Goal: Task Accomplishment & Management: Manage account settings

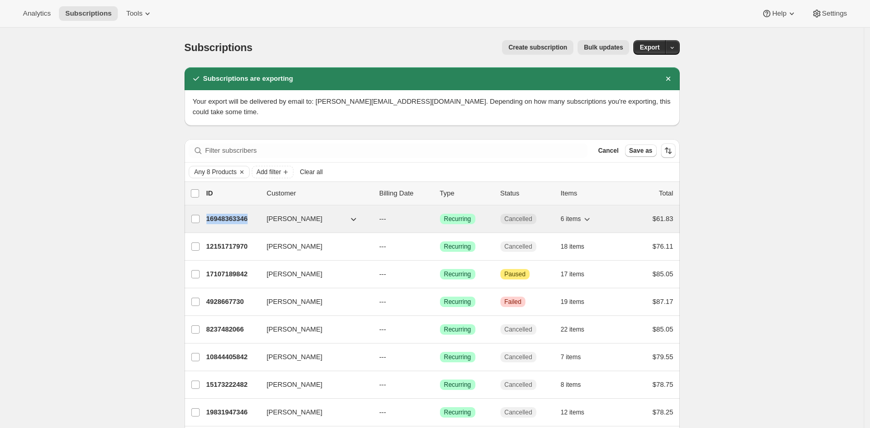
copy p "16948363346"
click at [222, 214] on p "16948363346" at bounding box center [232, 219] width 52 height 10
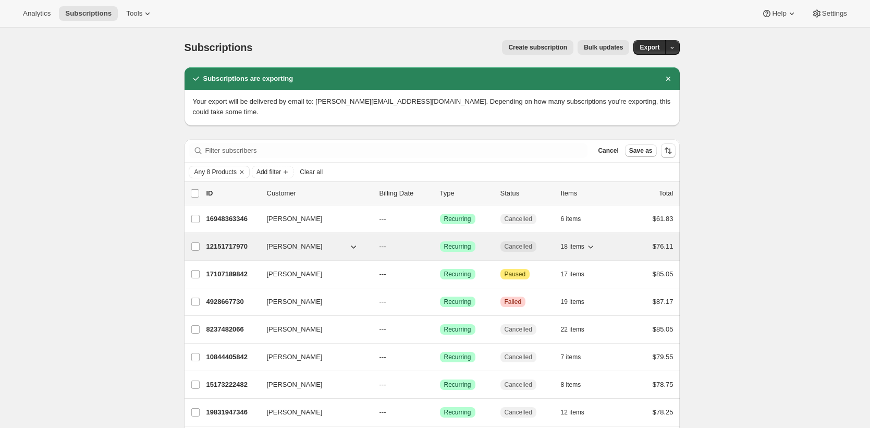
click at [227, 241] on p "12151717970" at bounding box center [232, 246] width 52 height 10
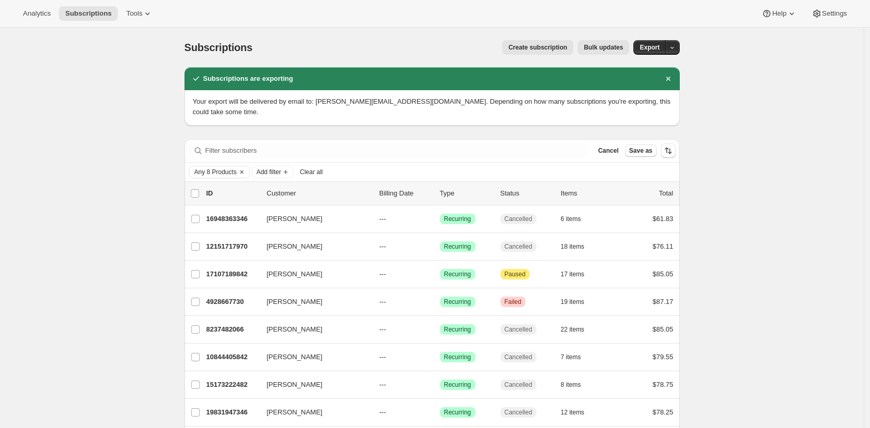
click at [227, 168] on span "Any 8 Products" at bounding box center [215, 172] width 42 height 8
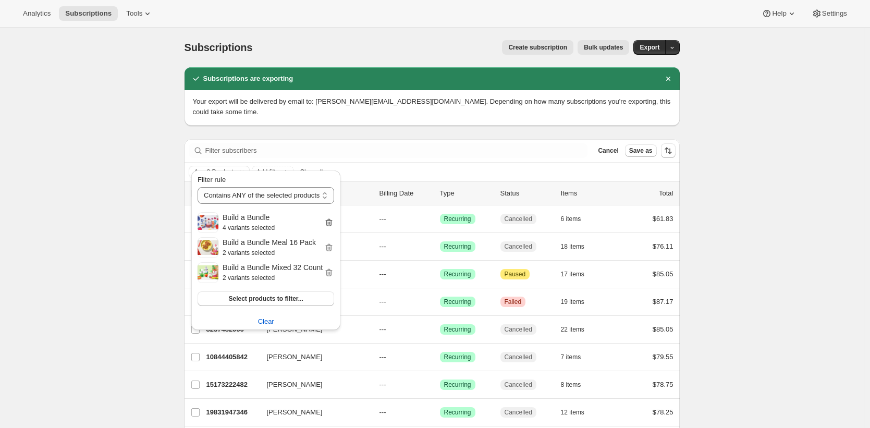
click at [334, 222] on icon "button" at bounding box center [329, 222] width 10 height 10
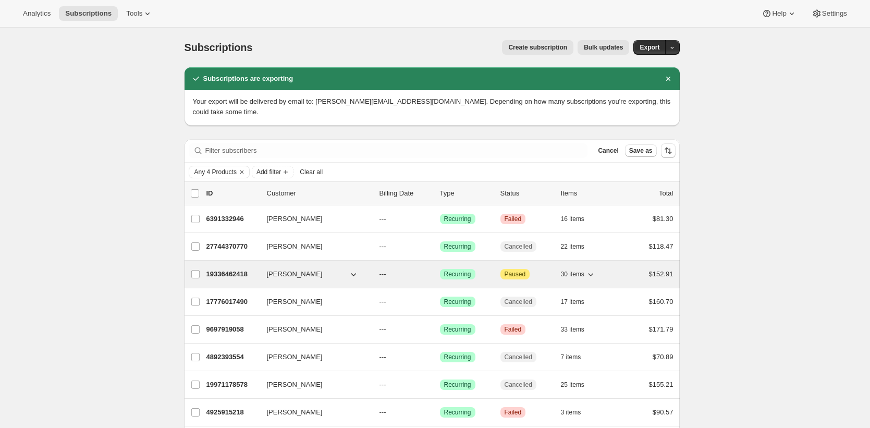
click at [241, 269] on p "19336462418" at bounding box center [232, 274] width 52 height 10
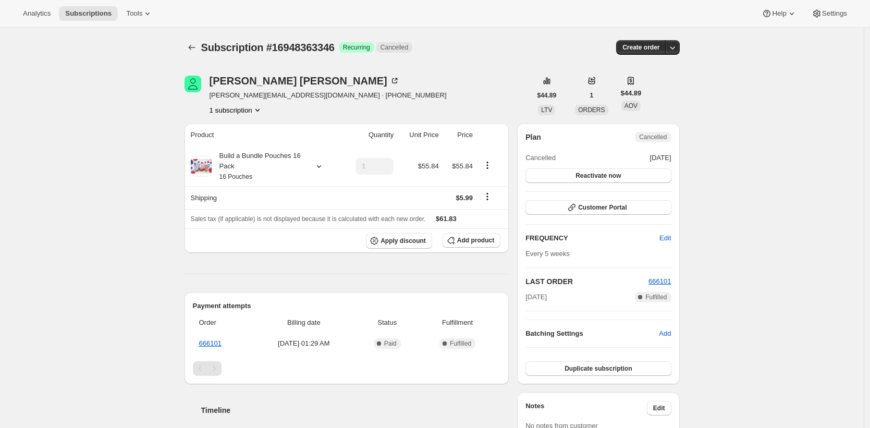
click at [115, 87] on div "Subscription #16948363346. This page is ready Subscription #16948363346 Success…" at bounding box center [432, 423] width 864 height 791
click at [238, 165] on div "Build a Bundle Pouches 16 Pack 16 Pouches" at bounding box center [259, 166] width 94 height 31
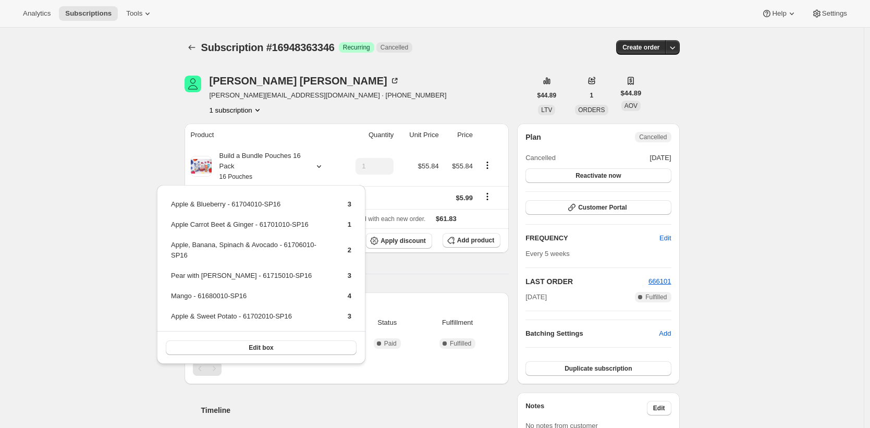
click at [755, 137] on div "Subscription #16948363346. This page is ready Subscription #16948363346 Success…" at bounding box center [432, 423] width 864 height 791
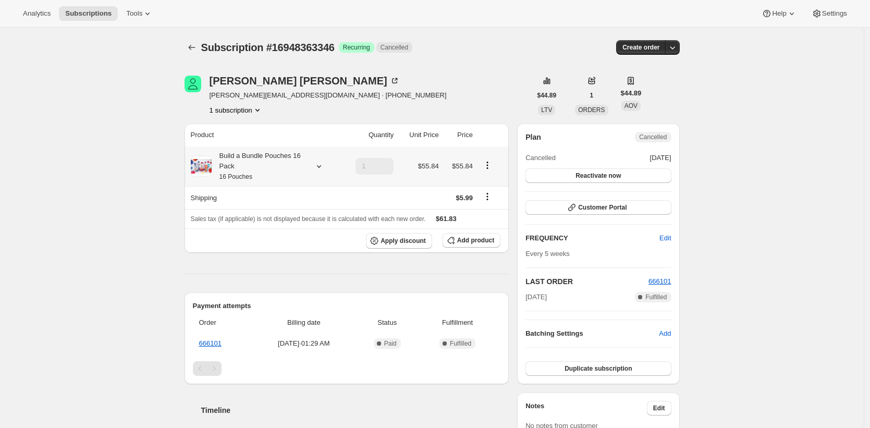
click at [304, 167] on div "Build a Bundle Pouches 16 Pack 16 Pouches" at bounding box center [259, 166] width 94 height 31
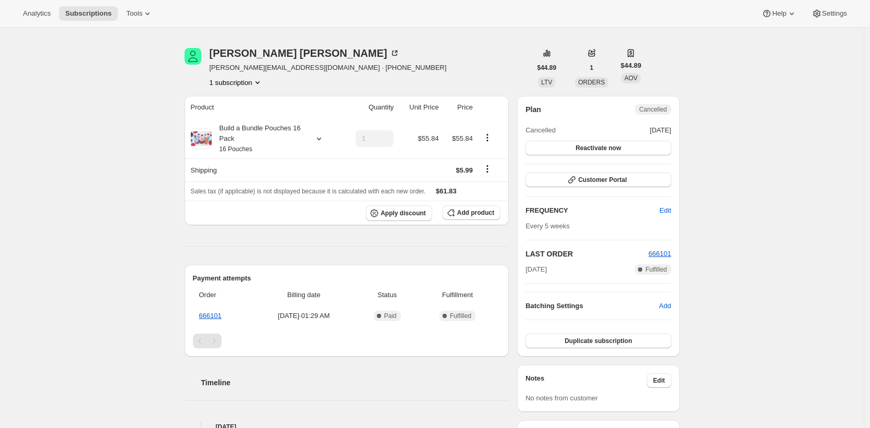
scroll to position [18, 0]
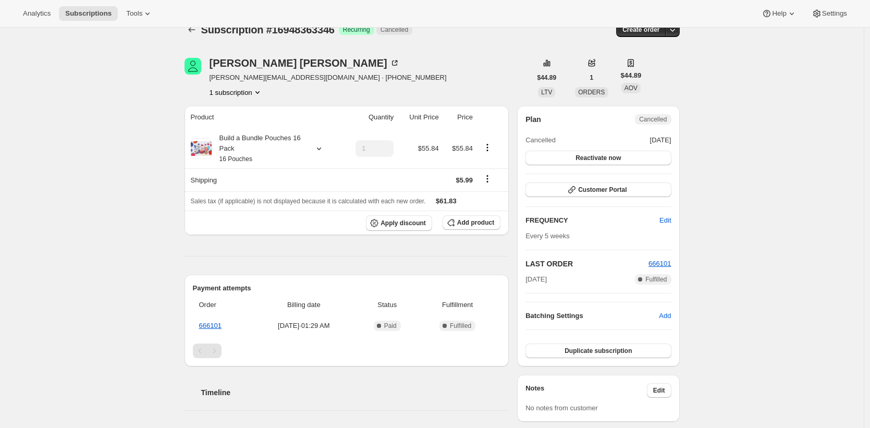
click at [278, 147] on div "Build a Bundle Pouches 16 Pack 16 Pouches" at bounding box center [259, 148] width 94 height 31
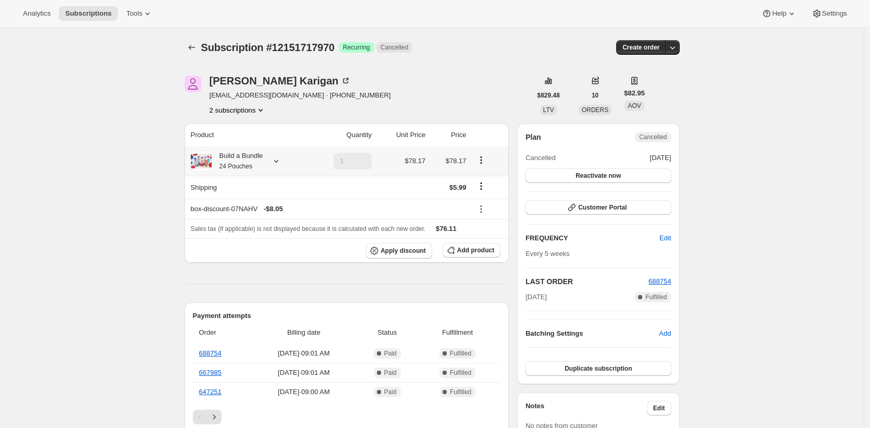
click at [263, 161] on div "Build a Bundle 24 Pouches" at bounding box center [238, 161] width 52 height 21
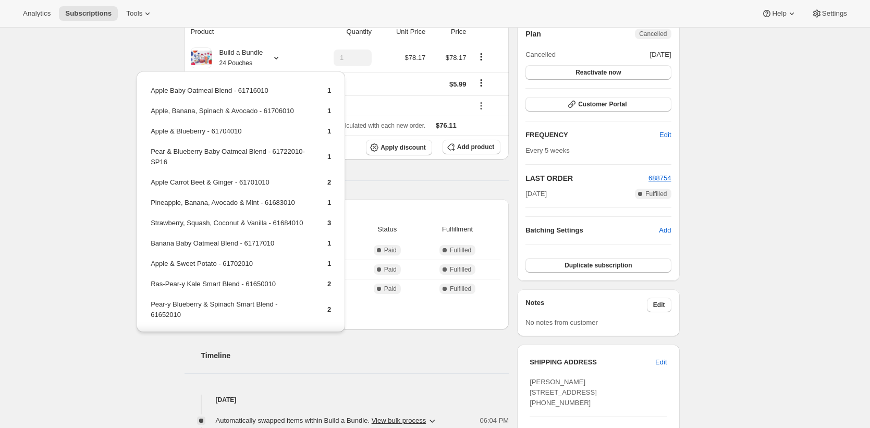
drag, startPoint x: 121, startPoint y: 69, endPoint x: 190, endPoint y: 5, distance: 94.4
click at [121, 69] on div "Subscription #12151717970. This page is ready Subscription #12151717970 Success…" at bounding box center [432, 336] width 864 height 824
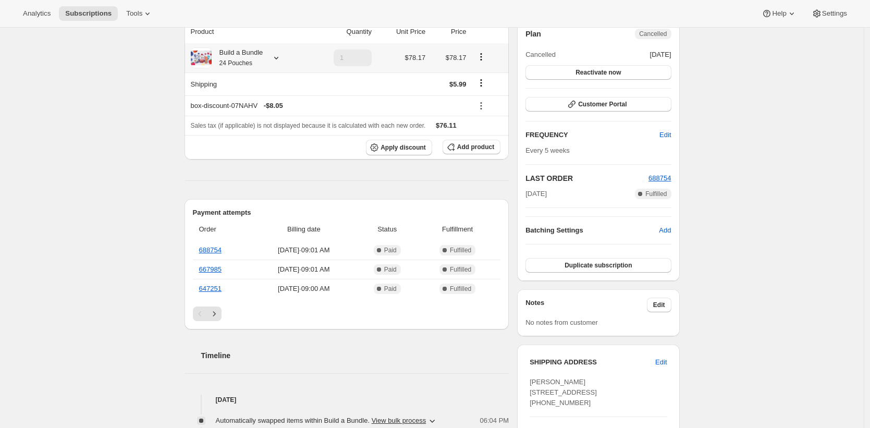
click at [220, 43] on th "Build a Bundle 24 Pouches" at bounding box center [247, 57] width 124 height 29
click at [241, 58] on div "Build a Bundle 24 Pouches" at bounding box center [238, 57] width 52 height 21
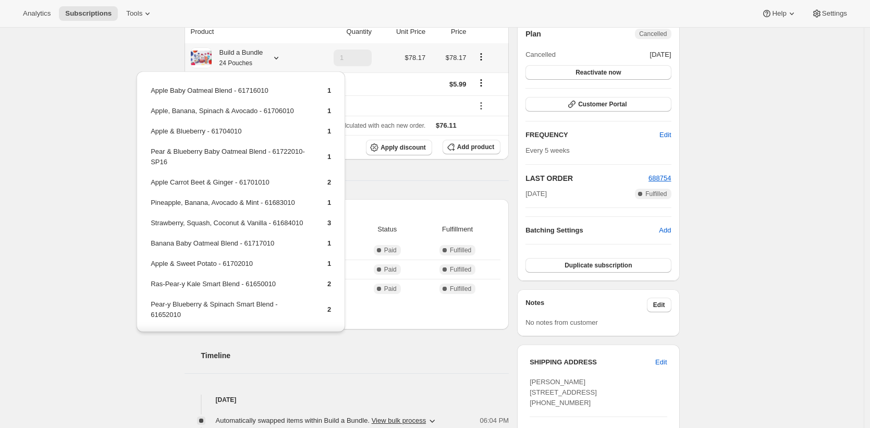
click at [154, 154] on td "Pear & Blueberry Baby Oatmeal Blend - 61722010-SP16" at bounding box center [229, 161] width 159 height 30
drag, startPoint x: 154, startPoint y: 154, endPoint x: 259, endPoint y: 151, distance: 104.8
click at [259, 151] on td "Pear & Blueberry Baby Oatmeal Blend - 61722010-SP16" at bounding box center [229, 161] width 159 height 30
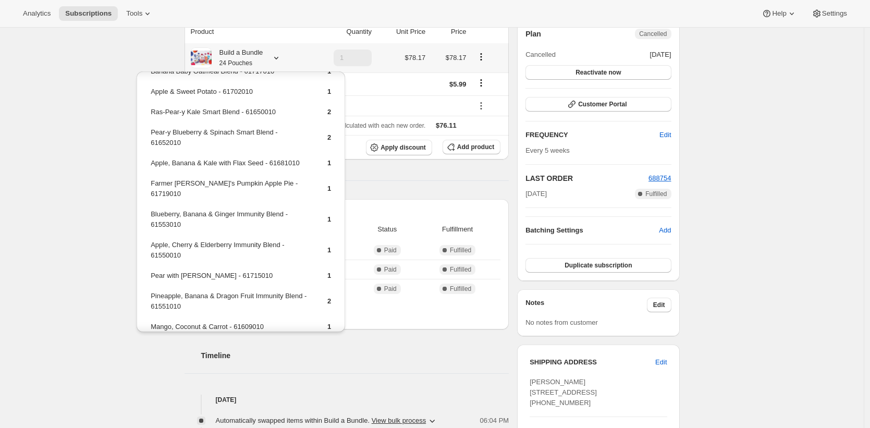
scroll to position [225, 0]
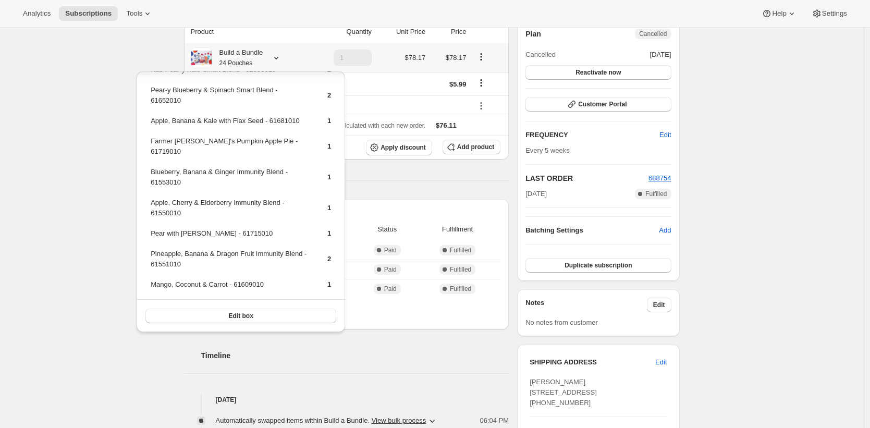
click at [260, 305] on div "Edit box" at bounding box center [241, 315] width 208 height 33
click at [260, 316] on button "Edit box" at bounding box center [240, 316] width 191 height 15
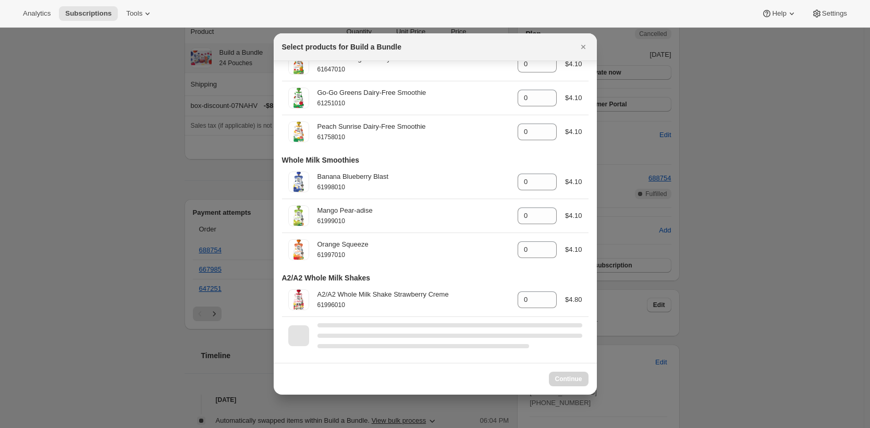
scroll to position [2024, 0]
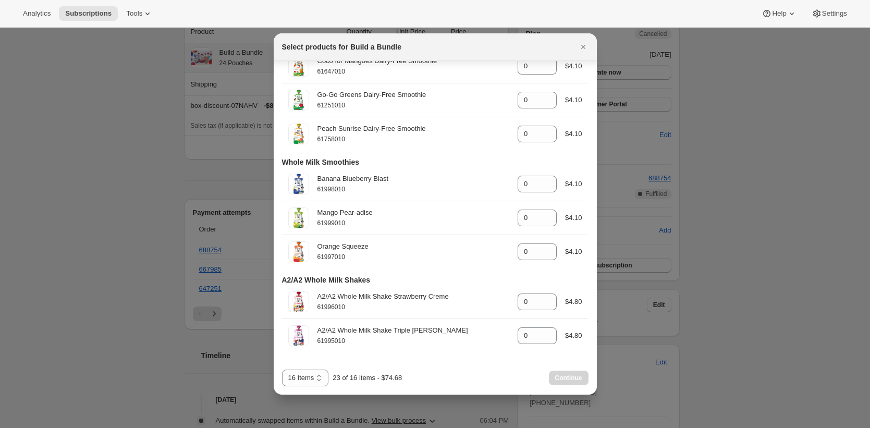
click at [198, 267] on div at bounding box center [435, 214] width 870 height 428
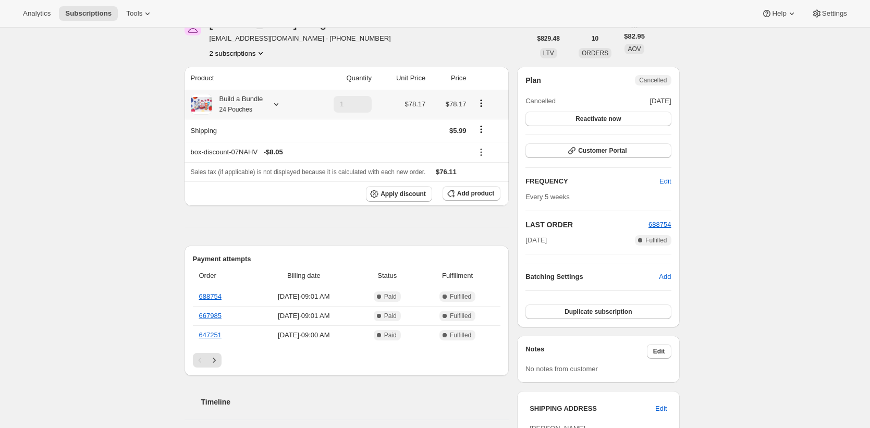
scroll to position [0, 0]
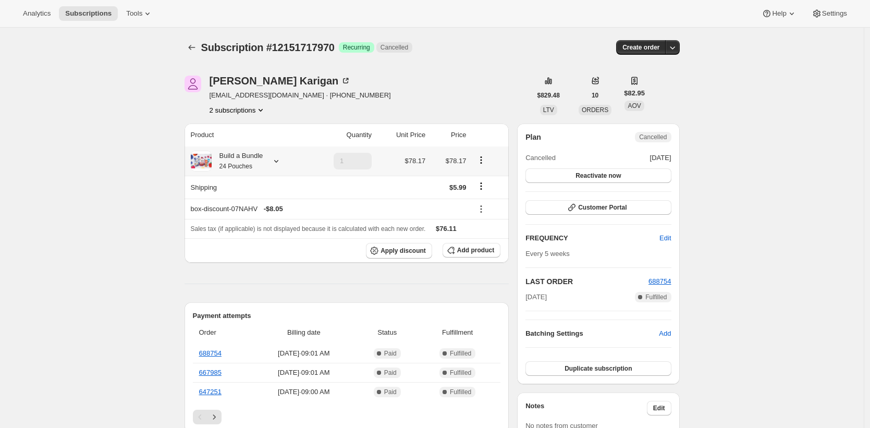
drag, startPoint x: 180, startPoint y: 106, endPoint x: 187, endPoint y: 106, distance: 7.3
click at [259, 166] on div "Build a Bundle 24 Pouches" at bounding box center [238, 161] width 52 height 21
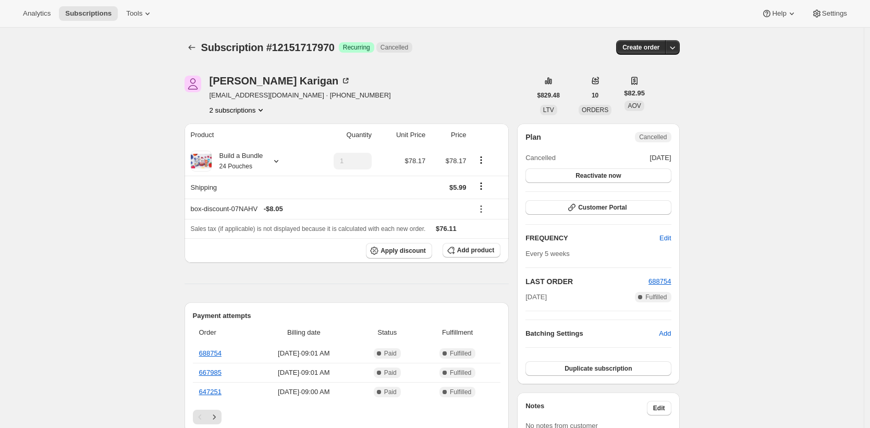
click at [552, 11] on div "Analytics Subscriptions Tools Help Settings" at bounding box center [435, 14] width 870 height 28
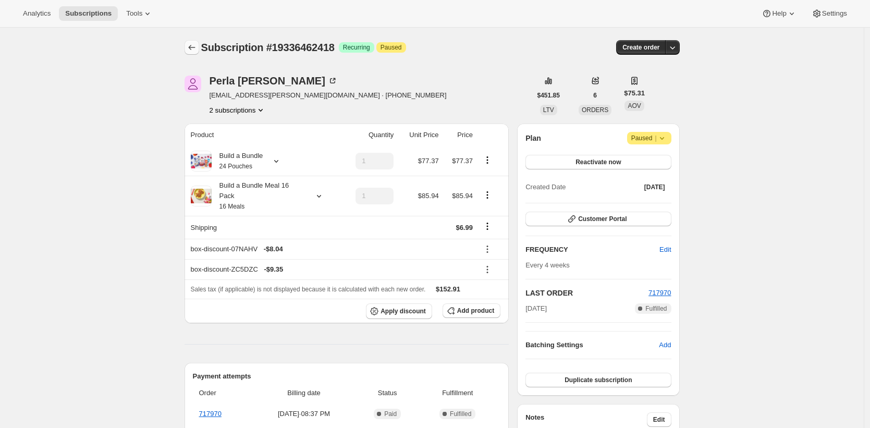
click at [197, 50] on icon "Subscriptions" at bounding box center [192, 47] width 10 height 10
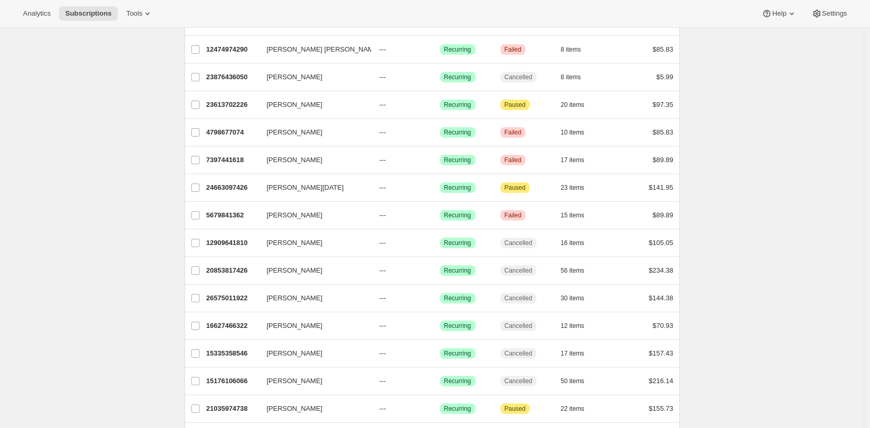
scroll to position [150, 0]
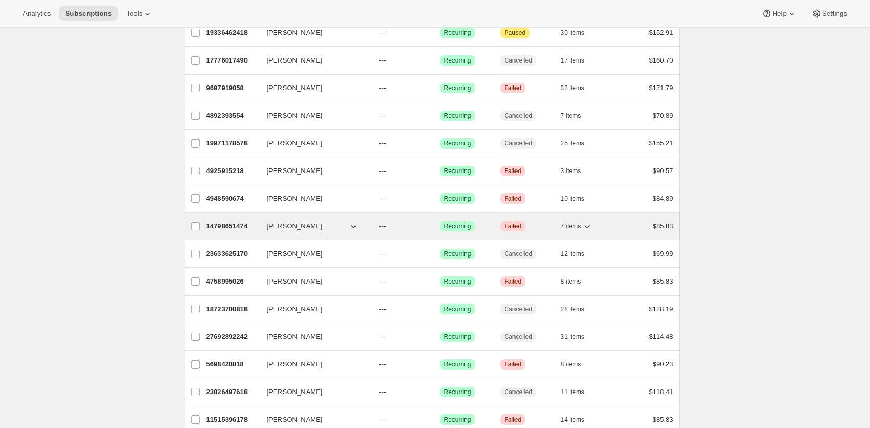
click at [222, 222] on p "14798651474" at bounding box center [232, 226] width 52 height 10
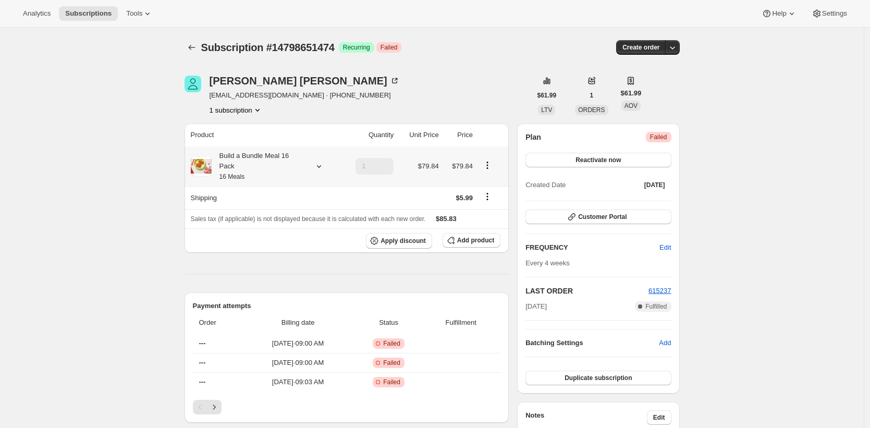
click at [240, 173] on small "16 Meals" at bounding box center [232, 176] width 26 height 7
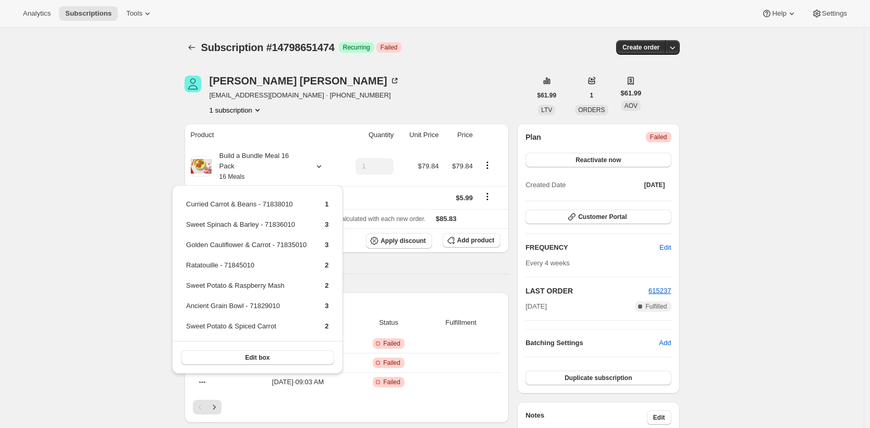
click at [317, 45] on span "Subscription #14798651474" at bounding box center [267, 47] width 133 height 11
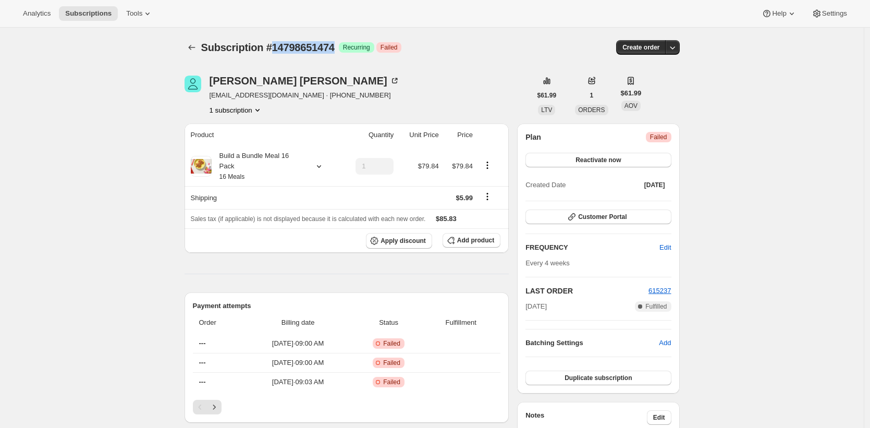
click at [317, 45] on span "Subscription #14798651474" at bounding box center [267, 47] width 133 height 11
copy span "14798651474"
click at [195, 48] on icon "Subscriptions" at bounding box center [192, 47] width 10 height 10
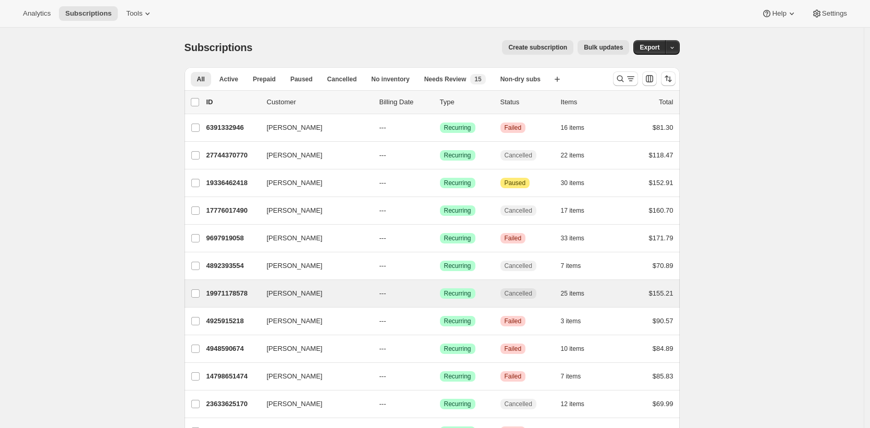
scroll to position [2, 0]
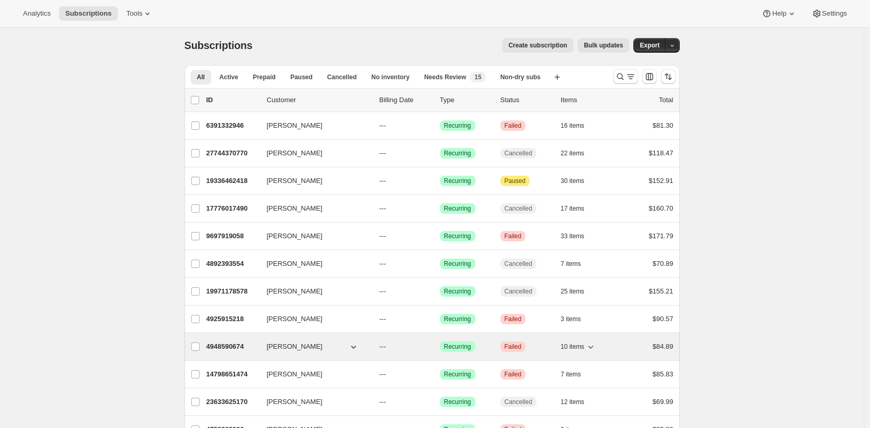
click at [226, 347] on p "4948590674" at bounding box center [232, 346] width 52 height 10
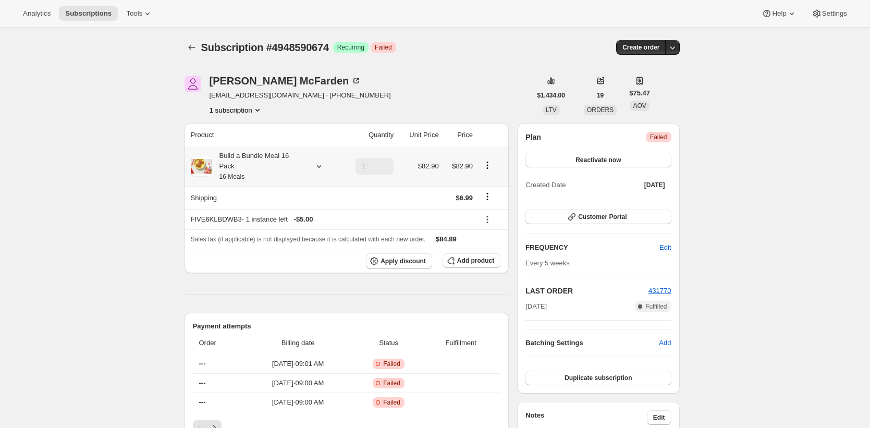
click at [265, 163] on div "Build a Bundle Meal 16 Pack 16 Meals" at bounding box center [259, 166] width 94 height 31
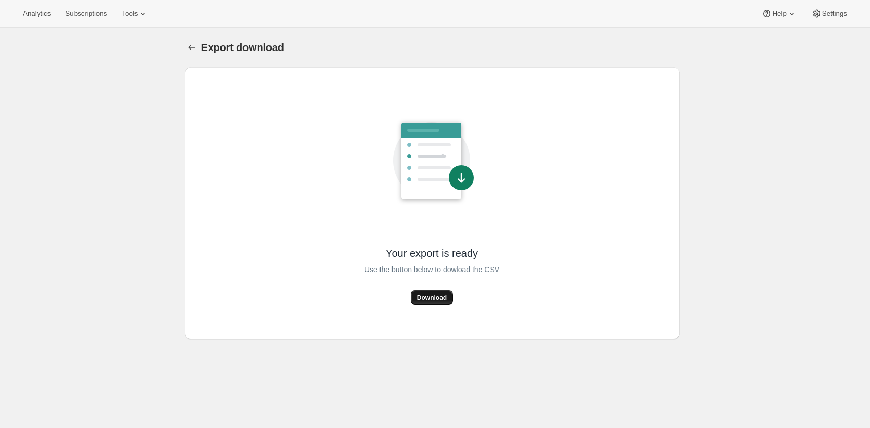
click at [437, 294] on span "Download" at bounding box center [432, 297] width 30 height 8
click at [421, 300] on span "Download" at bounding box center [432, 297] width 30 height 8
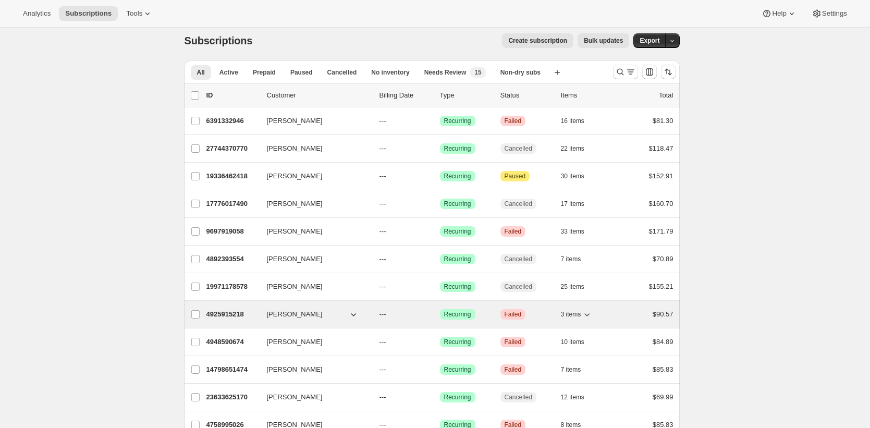
scroll to position [8, 0]
click at [225, 313] on p "4925915218" at bounding box center [232, 313] width 52 height 10
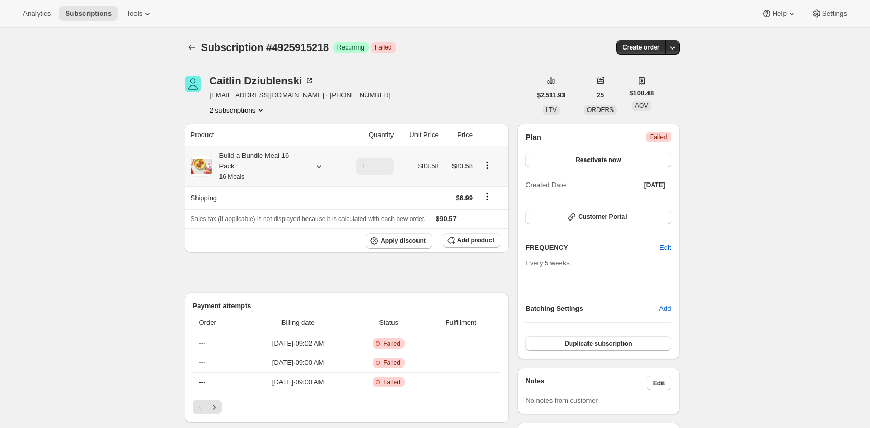
click at [254, 157] on div "Build a Bundle Meal 16 Pack 16 Meals" at bounding box center [259, 166] width 94 height 31
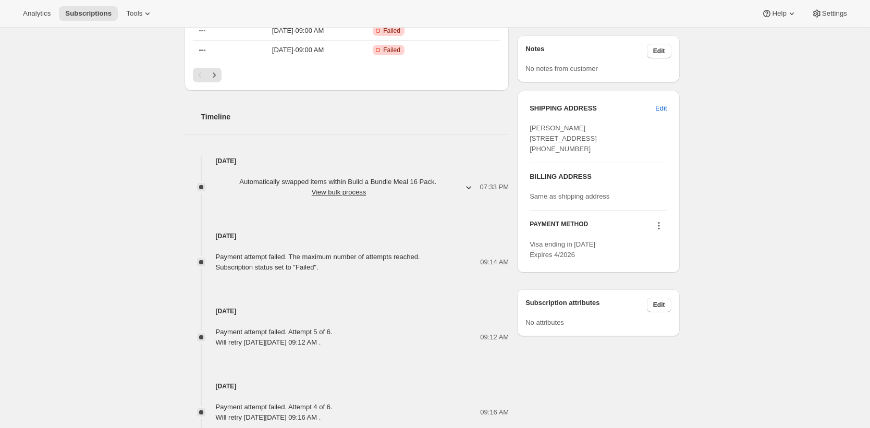
scroll to position [330, 0]
click at [425, 177] on button "Automatically swapped items within Build a Bundle Meal 16 Pack . View bulk proc…" at bounding box center [345, 188] width 271 height 27
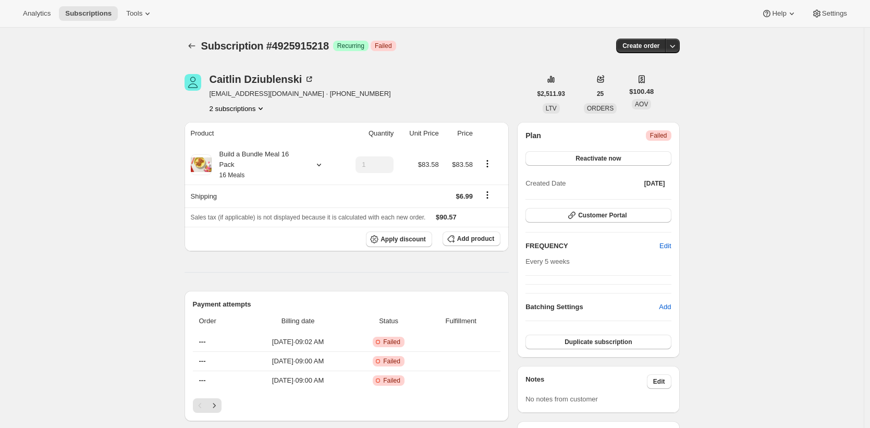
scroll to position [0, 0]
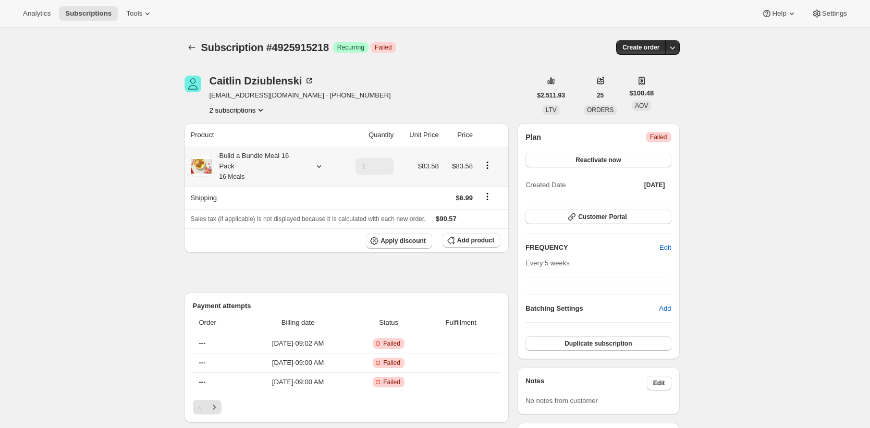
click at [274, 154] on div "Build a Bundle Meal 16 Pack 16 Meals" at bounding box center [259, 166] width 94 height 31
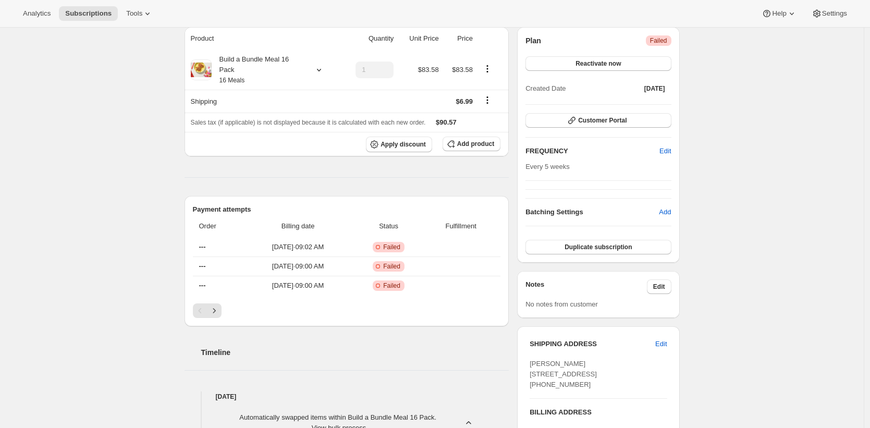
scroll to position [83, 0]
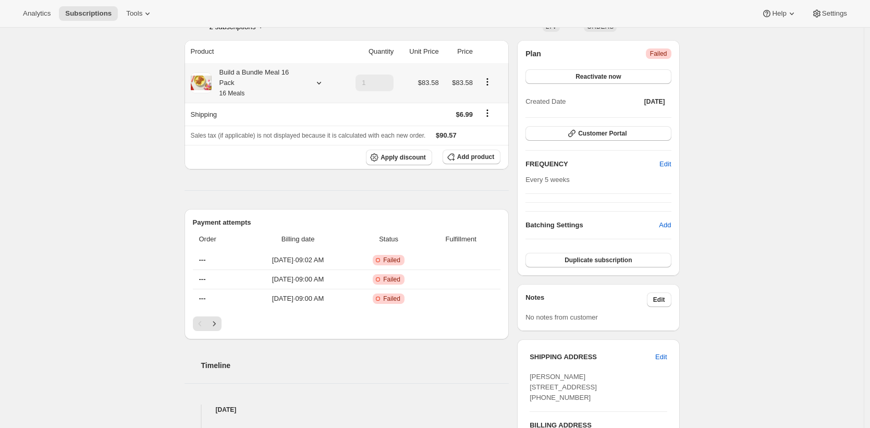
click at [233, 91] on small "16 Meals" at bounding box center [232, 93] width 26 height 7
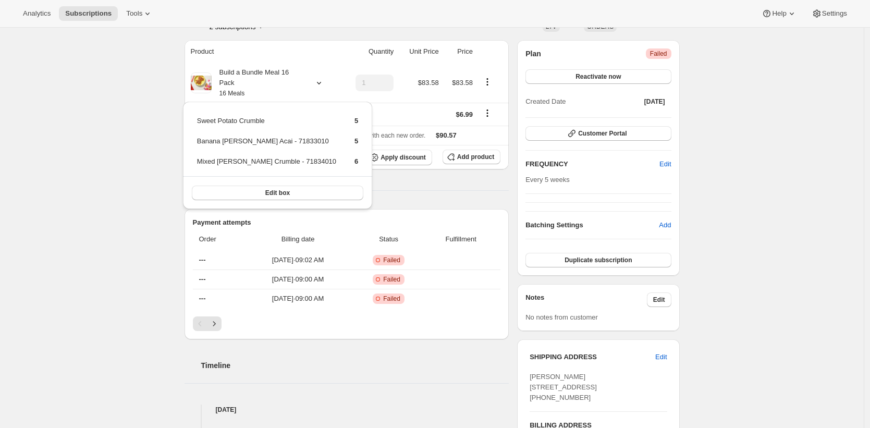
click at [182, 89] on div "Caitlin Dziublenski cdziublenski@gmail.com · +12014037818 2 subscriptions $2,51…" at bounding box center [427, 415] width 503 height 879
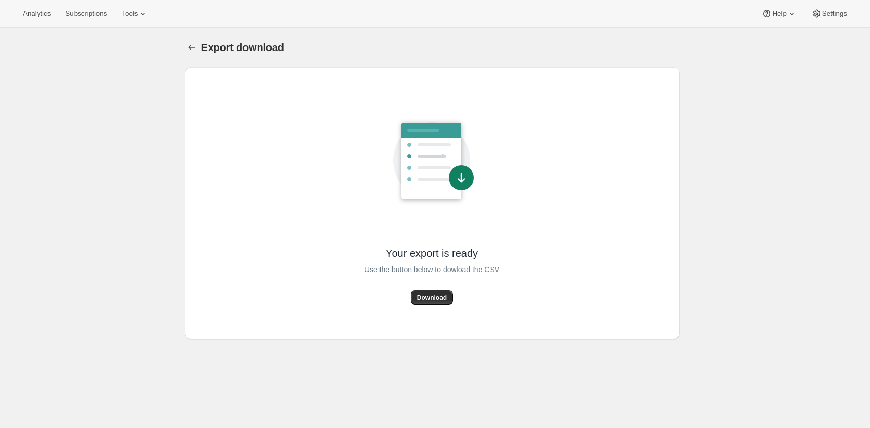
click at [499, 192] on div at bounding box center [431, 161] width 135 height 118
click at [201, 48] on div at bounding box center [193, 47] width 17 height 15
click at [195, 48] on icon "Export download" at bounding box center [192, 47] width 10 height 10
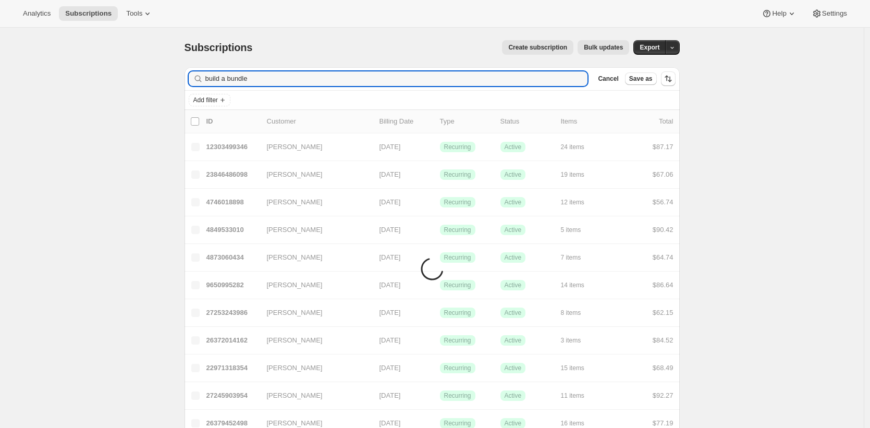
type input "build a bundle"
drag, startPoint x: 734, startPoint y: 105, endPoint x: 682, endPoint y: 90, distance: 54.3
click at [252, 80] on input "build a bundle" at bounding box center [387, 78] width 364 height 15
click at [218, 101] on span "Add filter" at bounding box center [205, 100] width 24 height 8
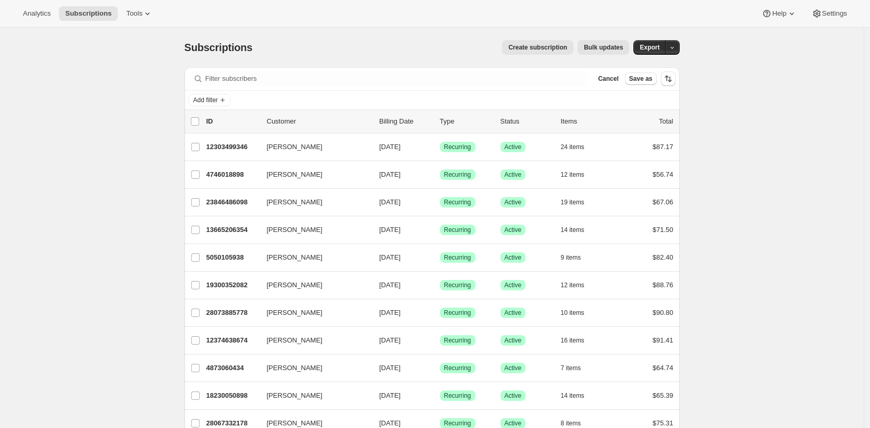
click at [225, 100] on icon "Add filter" at bounding box center [222, 100] width 4 height 4
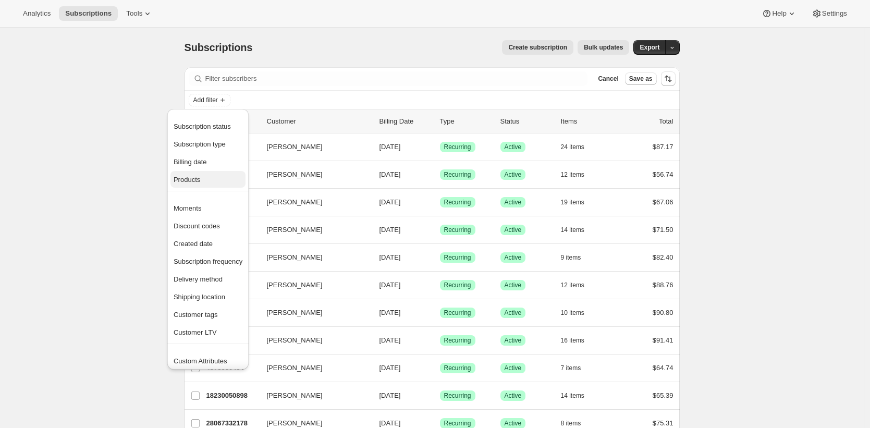
click at [213, 180] on span "Products" at bounding box center [208, 180] width 69 height 10
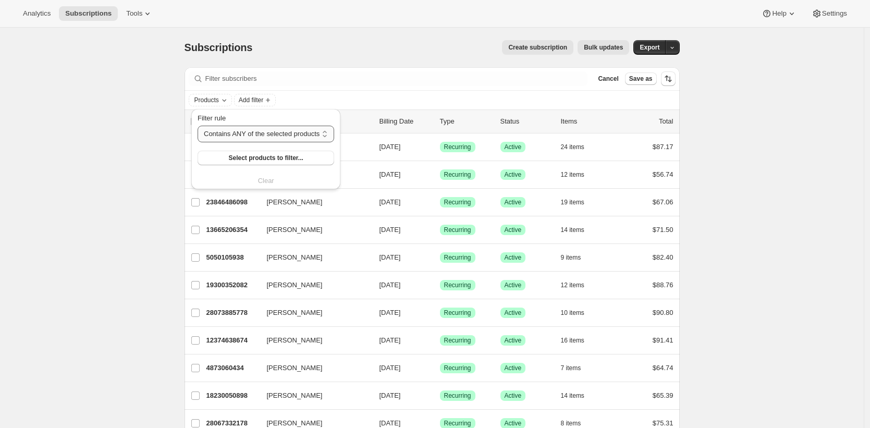
click at [268, 141] on select "Contains ANY of the selected products Contains ALL of the selected products Con…" at bounding box center [266, 134] width 137 height 17
click at [255, 159] on span "Select products to filter..." at bounding box center [265, 158] width 75 height 8
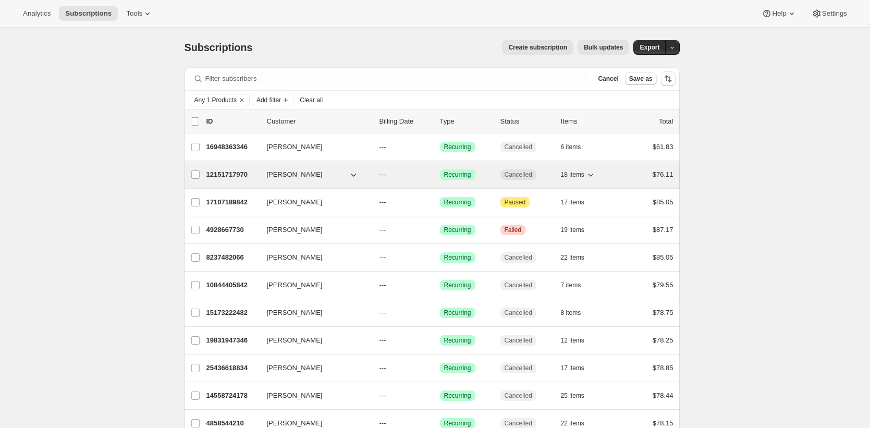
click at [219, 174] on p "12151717970" at bounding box center [232, 174] width 52 height 10
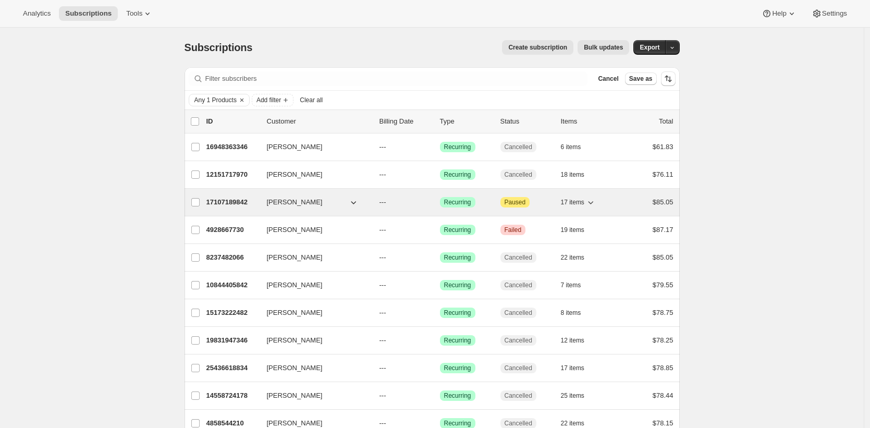
click at [214, 201] on p "17107189842" at bounding box center [232, 202] width 52 height 10
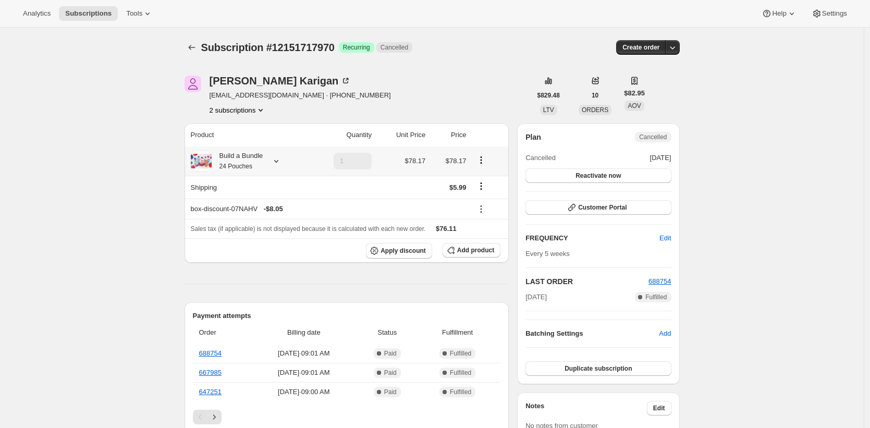
click at [245, 164] on small "24 Pouches" at bounding box center [235, 166] width 33 height 7
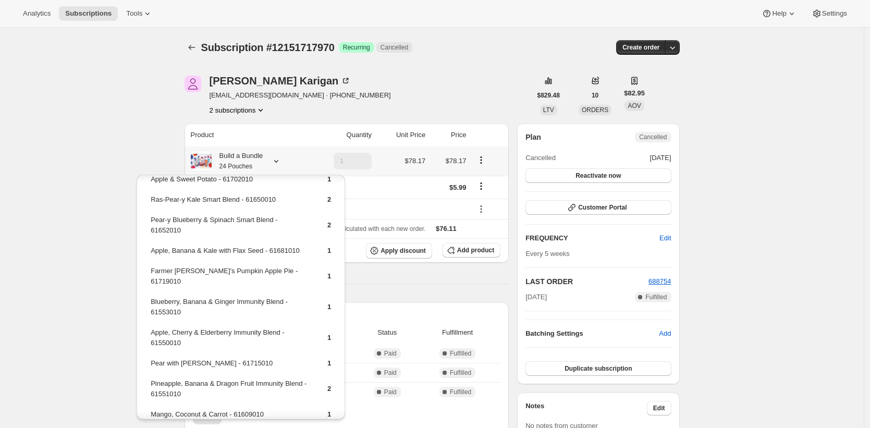
scroll to position [240, 0]
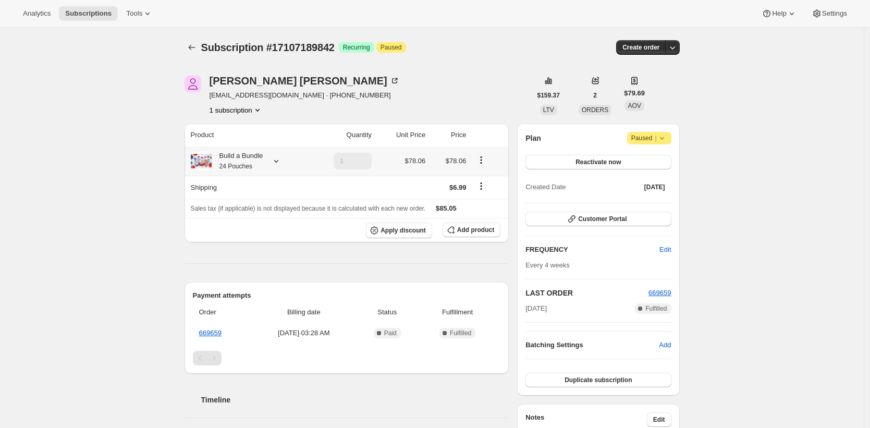
click at [245, 157] on div "Build a Bundle 24 Pouches" at bounding box center [238, 161] width 52 height 21
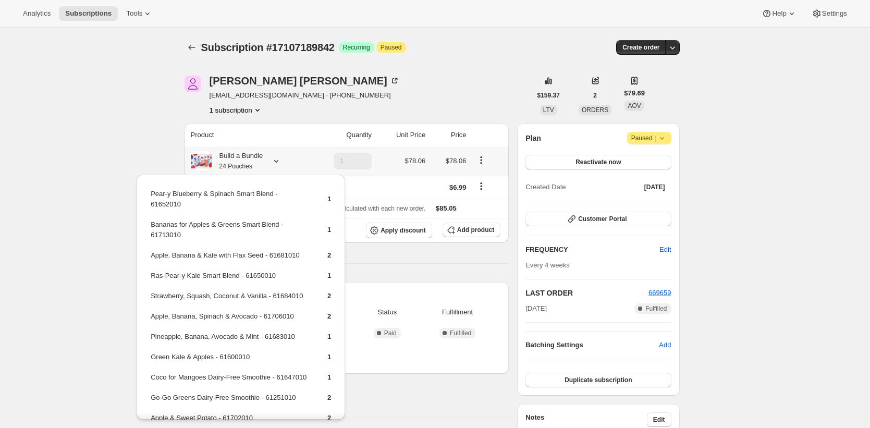
drag, startPoint x: 333, startPoint y: 375, endPoint x: 140, endPoint y: 199, distance: 261.2
click at [140, 200] on div "Pear-y Blueberry & Spinach Smart Blend - 61652010 1 Bananas for Apples & Greens…" at bounding box center [241, 397] width 208 height 444
click at [328, 46] on span "Subscription #17107189842" at bounding box center [267, 47] width 133 height 11
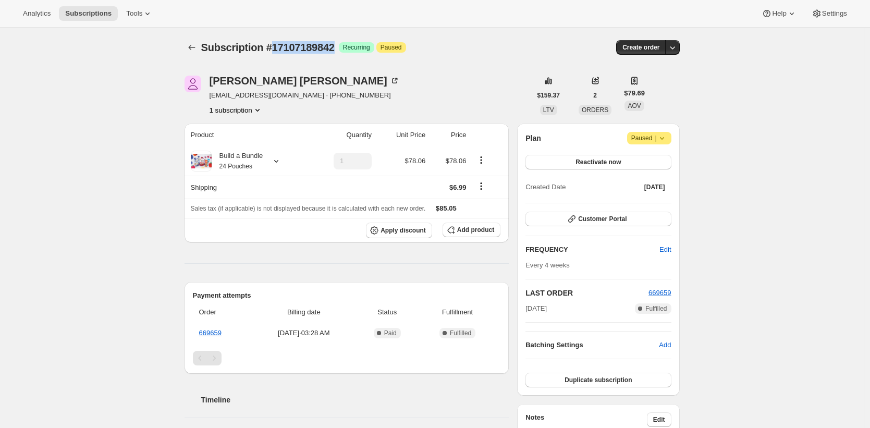
click at [328, 46] on span "Subscription #17107189842" at bounding box center [267, 47] width 133 height 11
copy span "17107189842"
click at [240, 162] on div "Build a Bundle 24 Pouches" at bounding box center [238, 161] width 52 height 21
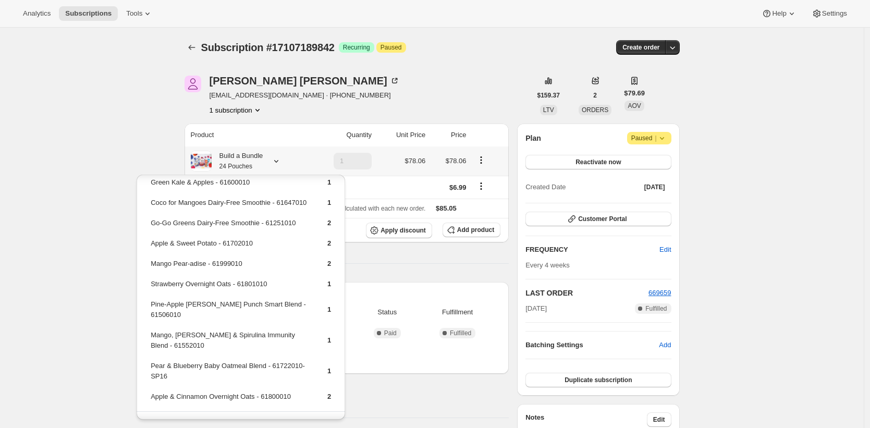
scroll to position [230, 0]
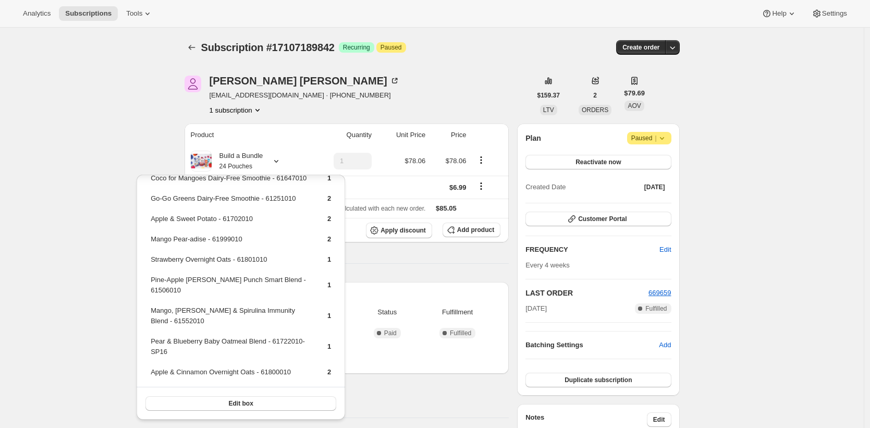
click at [155, 133] on div "Subscription #17107189842. This page is ready Subscription #17107189842 Success…" at bounding box center [432, 410] width 864 height 765
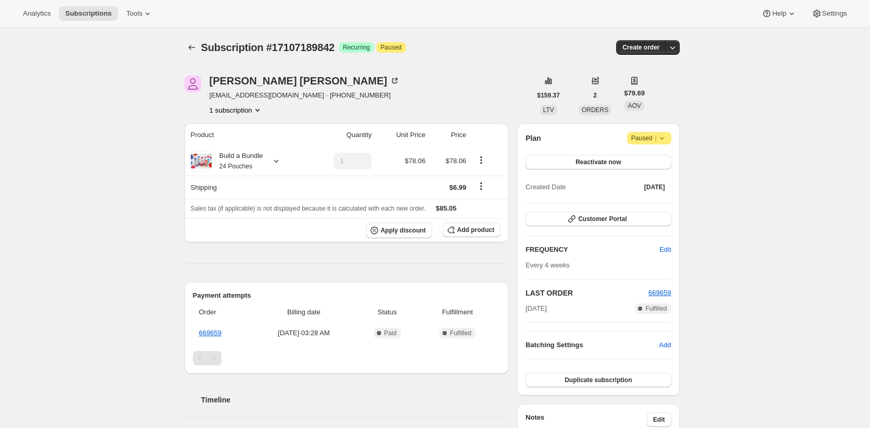
click at [69, 158] on div "Subscription #17107189842. This page is ready Subscription #17107189842 Success…" at bounding box center [432, 410] width 864 height 765
click at [499, 85] on div "[PERSON_NAME] [EMAIL_ADDRESS][DOMAIN_NAME] · [PHONE_NUMBER] 1 subscription" at bounding box center [358, 96] width 347 height 40
click at [498, 73] on div "[PERSON_NAME] [EMAIL_ADDRESS][DOMAIN_NAME] · [PHONE_NUMBER] 1 subscription $159…" at bounding box center [427, 410] width 503 height 702
click at [253, 161] on div "Build a Bundle 24 Pouches" at bounding box center [238, 161] width 52 height 21
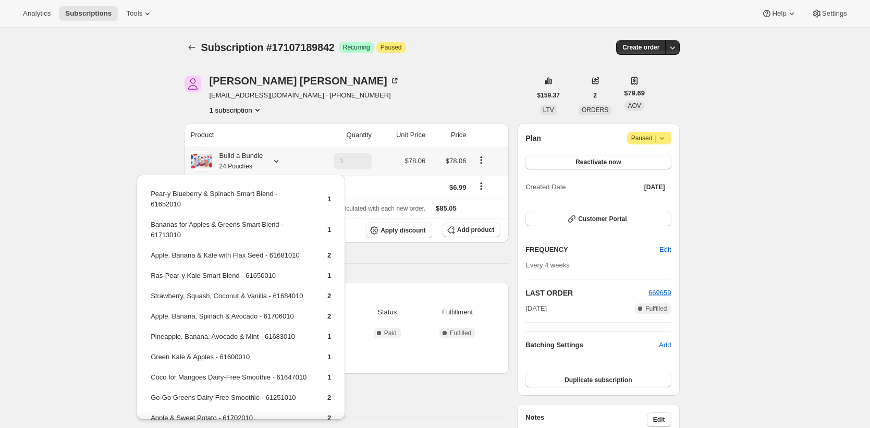
click at [253, 161] on div "Build a Bundle 24 Pouches" at bounding box center [238, 161] width 52 height 21
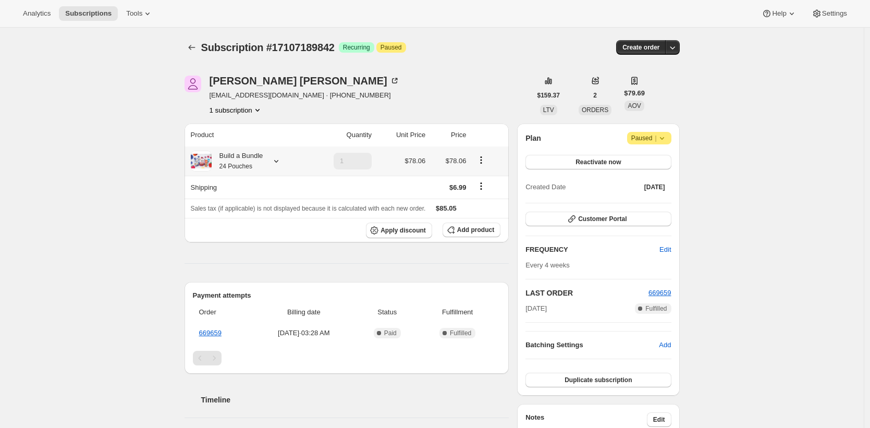
click at [226, 168] on small "24 Pouches" at bounding box center [235, 166] width 33 height 7
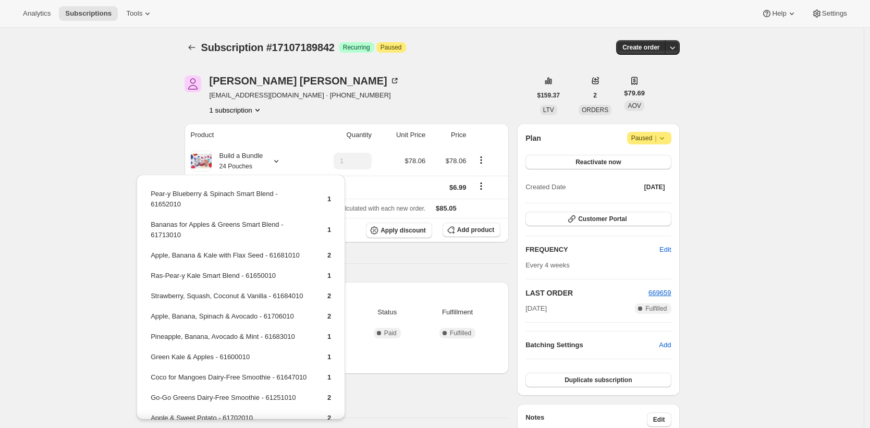
click at [387, 109] on div "[PERSON_NAME] [EMAIL_ADDRESS][DOMAIN_NAME] · [PHONE_NUMBER] 1 subscription" at bounding box center [358, 96] width 347 height 40
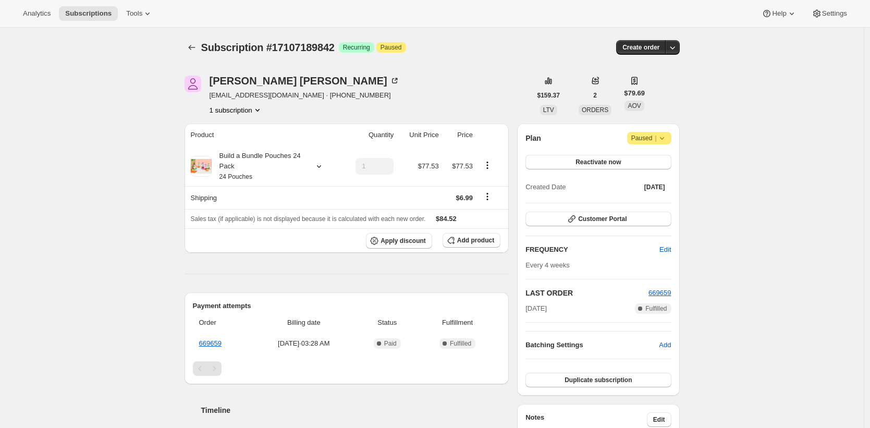
click at [275, 156] on div "Build a Bundle Pouches 24 Pack 24 Pouches" at bounding box center [259, 166] width 94 height 31
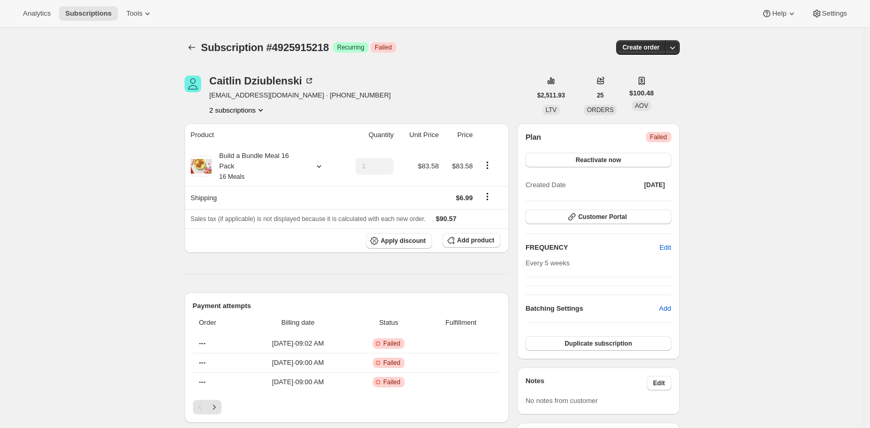
scroll to position [83, 0]
